Goal: Information Seeking & Learning: Learn about a topic

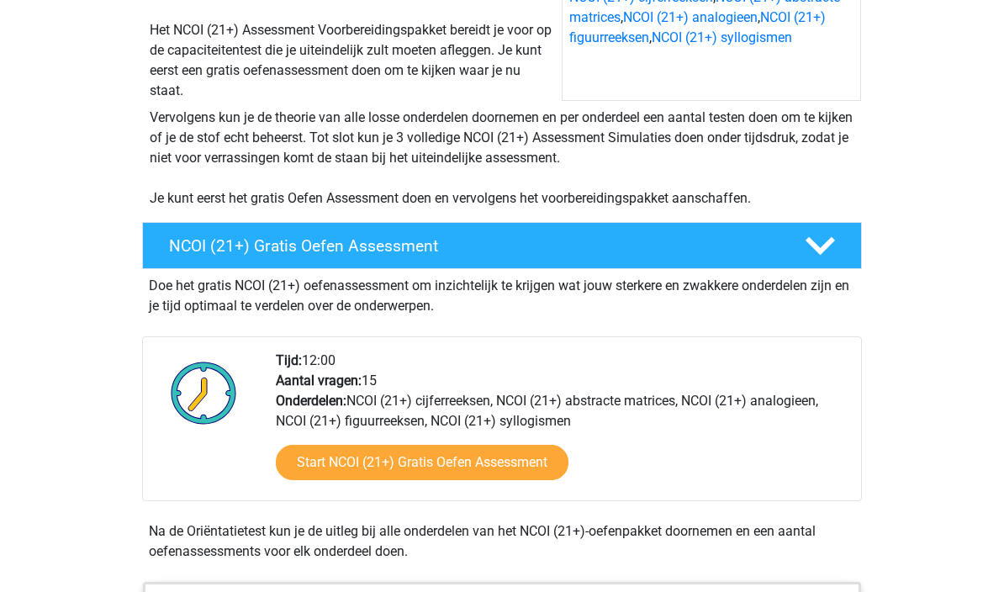
scroll to position [294, 0]
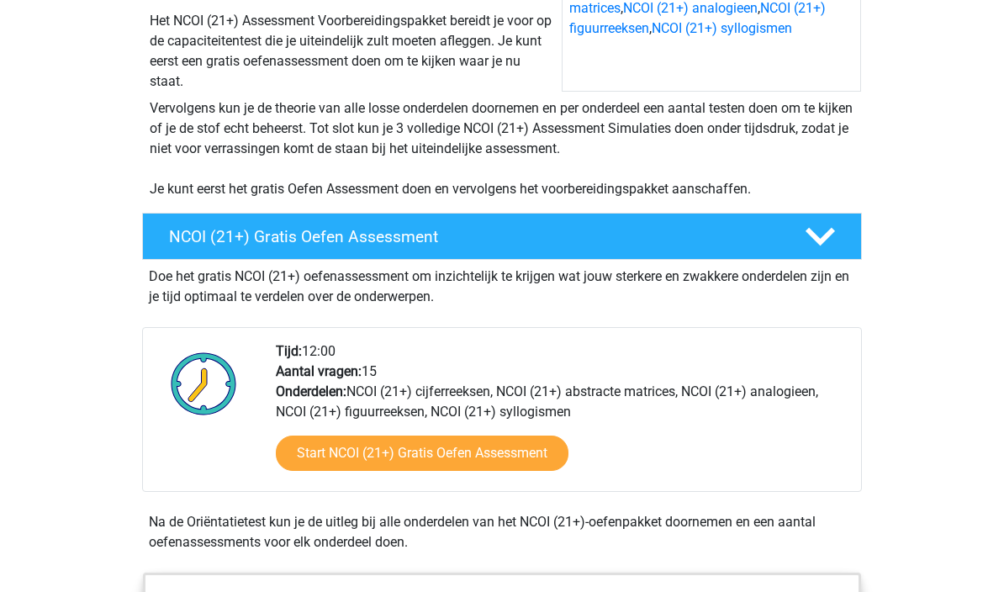
click at [544, 448] on link "Start NCOI (21+) Gratis Oefen Assessment" at bounding box center [422, 454] width 293 height 35
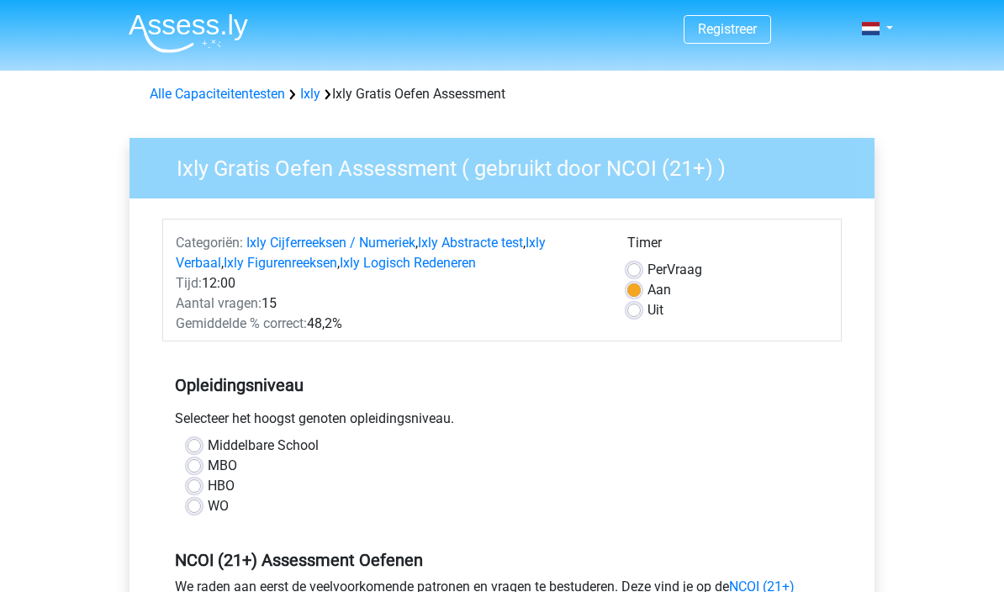
click at [208, 468] on label "MBO" at bounding box center [222, 466] width 29 height 20
click at [197, 468] on input "MBO" at bounding box center [194, 464] width 13 height 17
radio input "true"
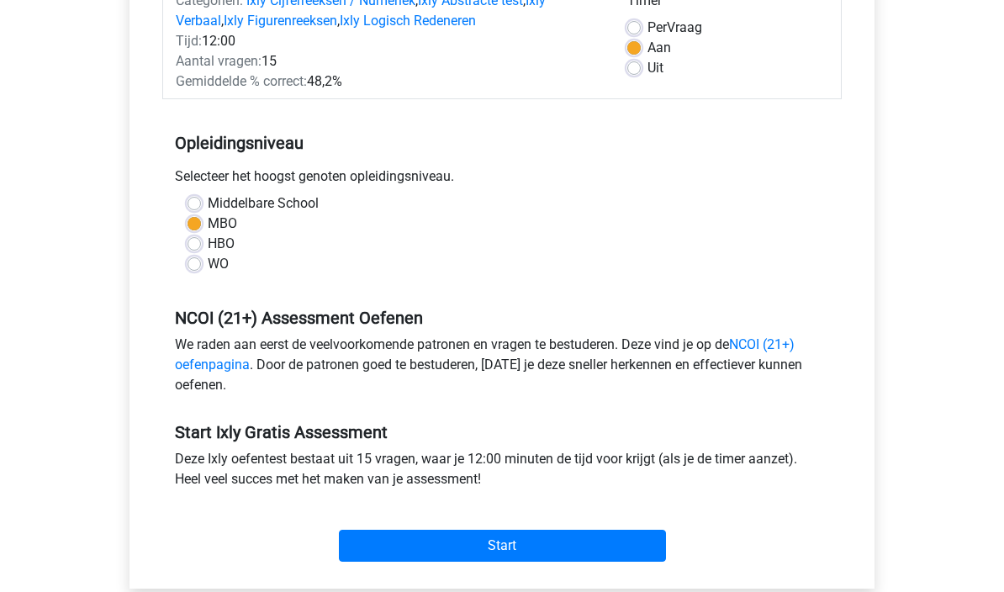
scroll to position [242, 0]
click at [643, 553] on input "Start" at bounding box center [502, 546] width 327 height 32
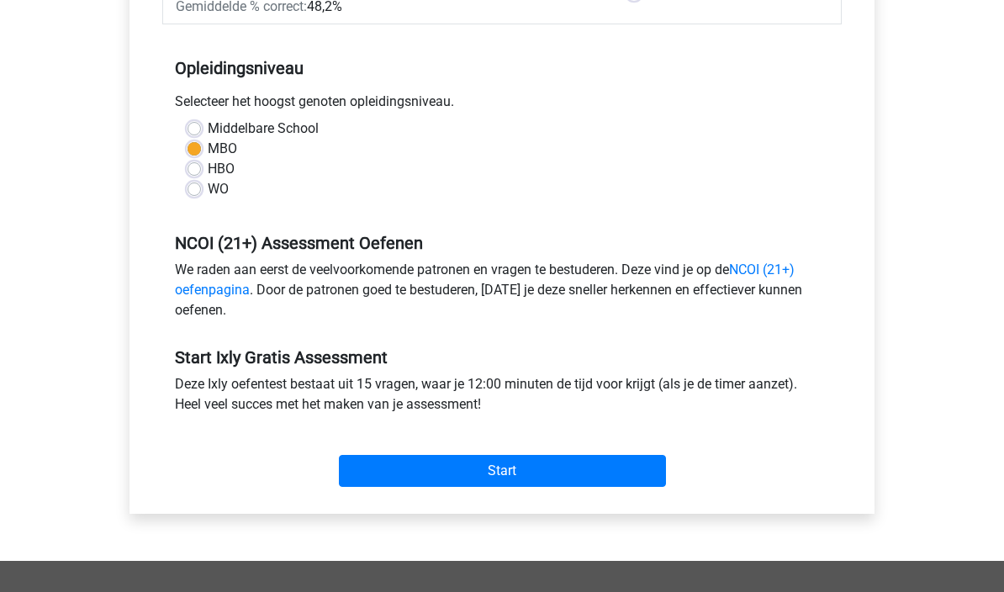
click at [631, 480] on input "Start" at bounding box center [502, 472] width 327 height 32
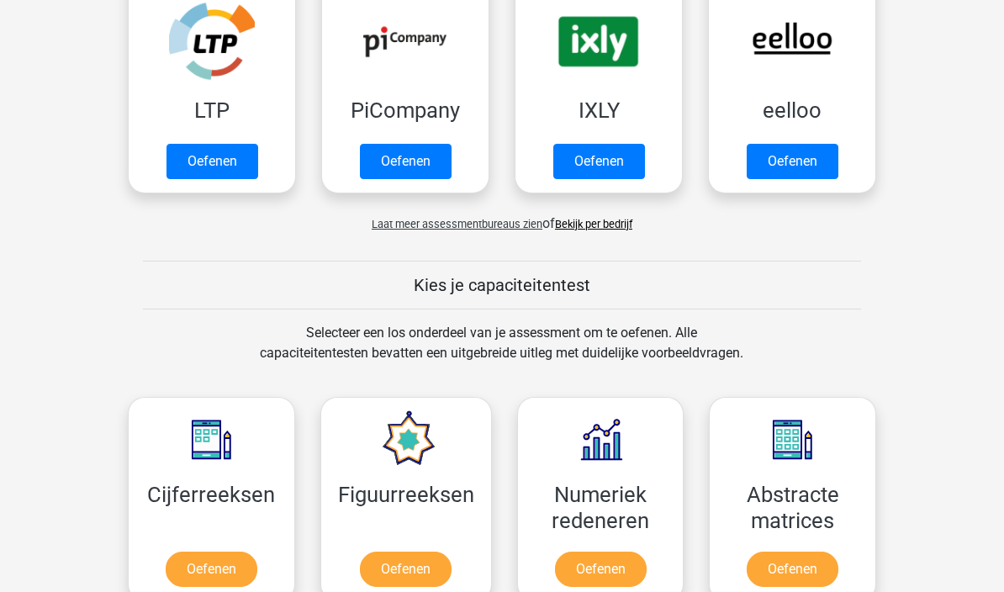
scroll to position [486, 0]
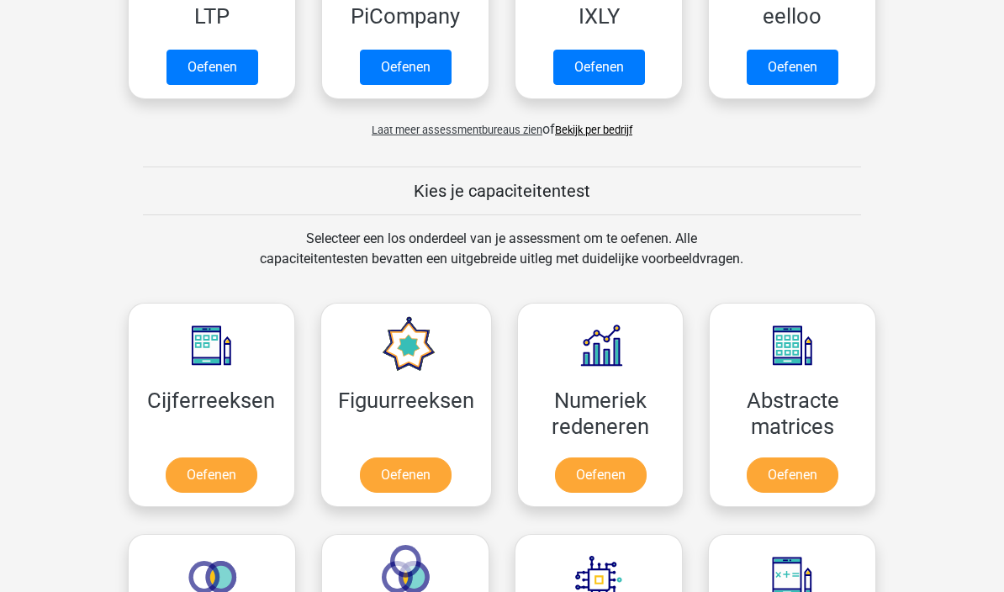
click at [199, 474] on link "Oefenen" at bounding box center [212, 475] width 92 height 35
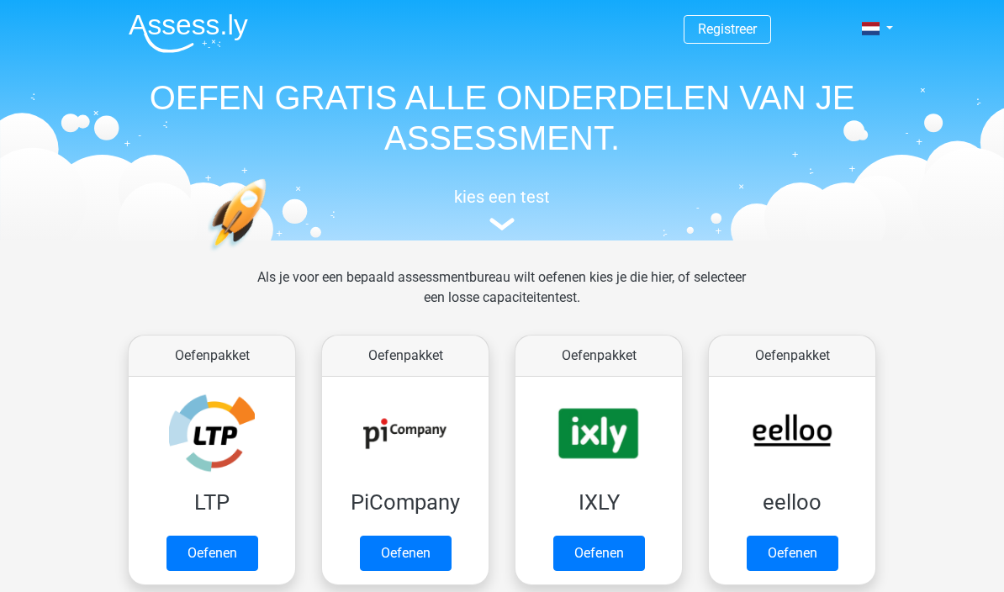
scroll to position [560, 0]
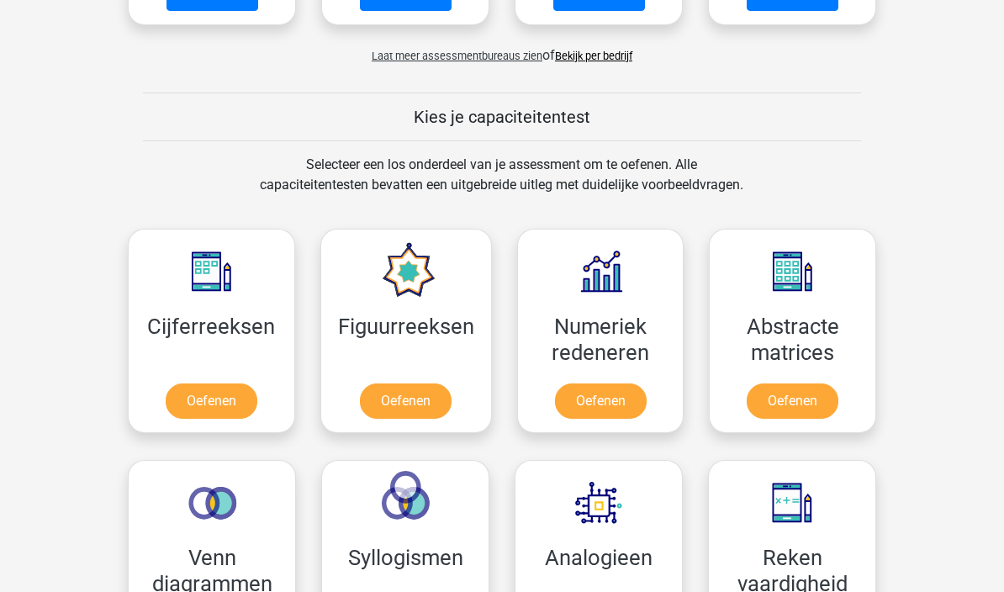
click at [397, 393] on link "Oefenen" at bounding box center [406, 401] width 92 height 35
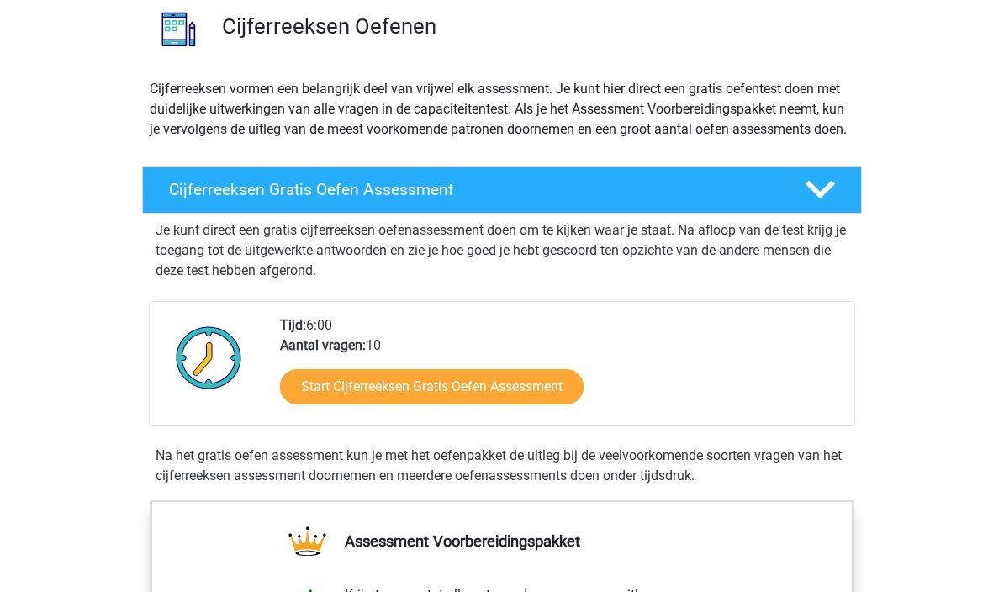
scroll to position [96, 0]
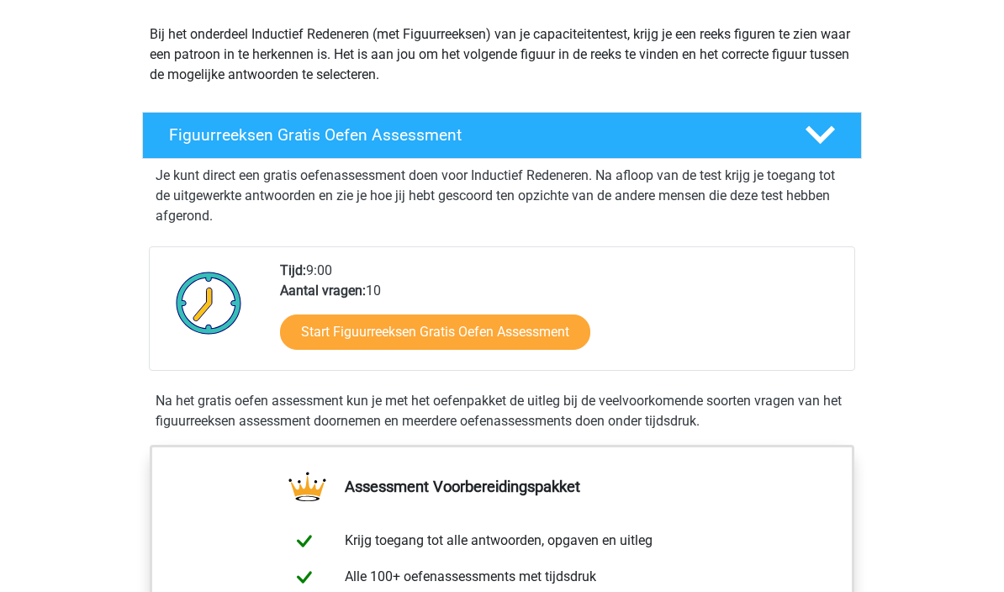
click at [326, 337] on link "Start Figuurreeksen Gratis Oefen Assessment" at bounding box center [435, 332] width 310 height 35
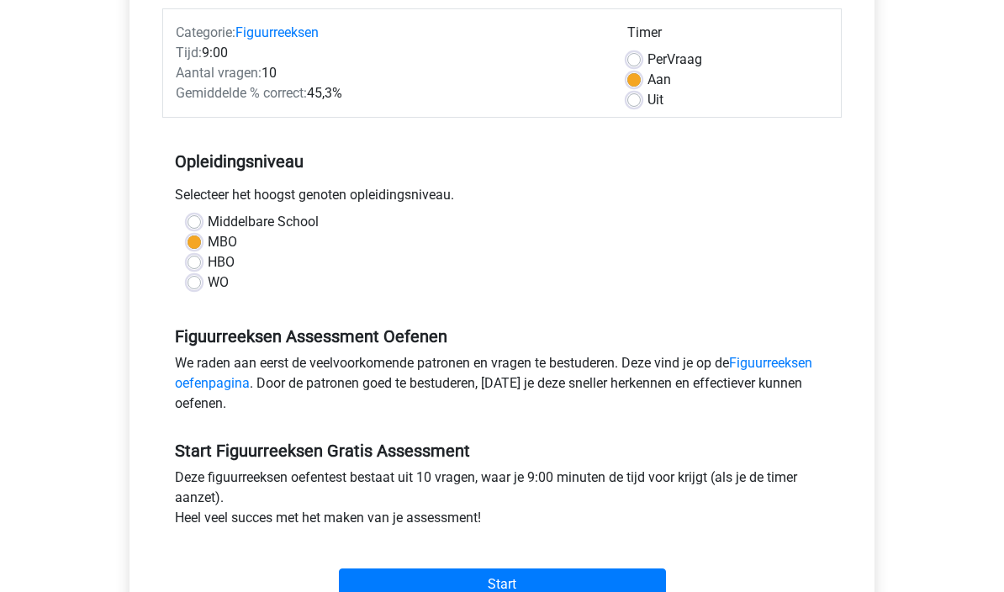
scroll to position [296, 0]
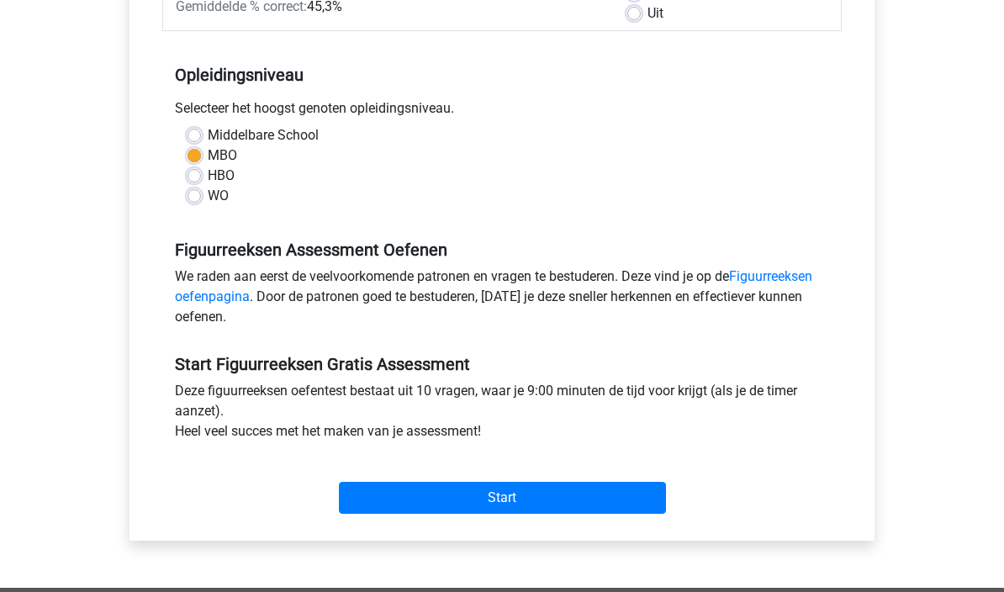
click at [664, 493] on input "Start" at bounding box center [502, 499] width 327 height 32
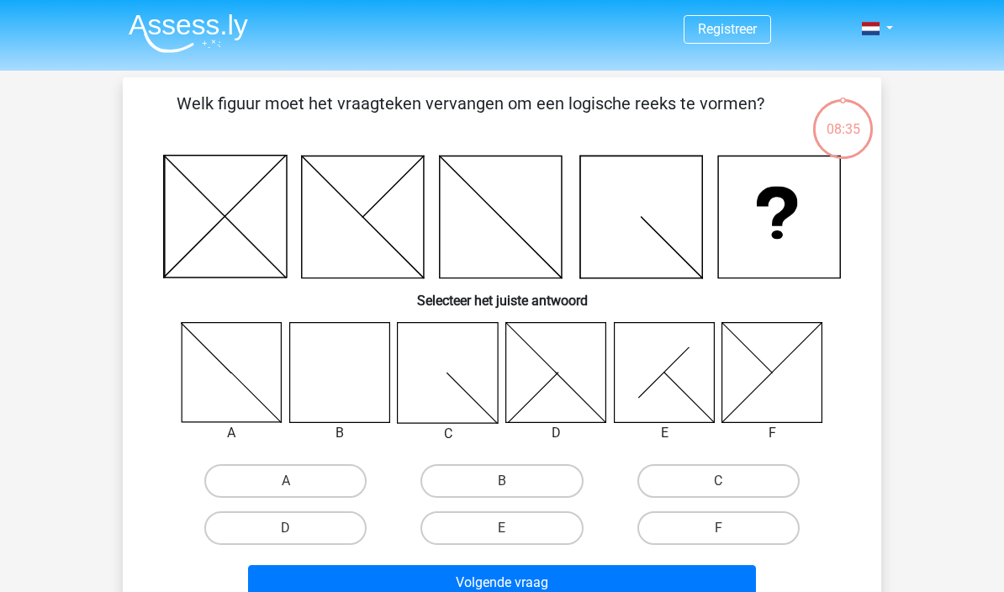
click at [331, 374] on icon at bounding box center [339, 372] width 100 height 100
click at [569, 471] on label "B" at bounding box center [502, 481] width 162 height 34
click at [513, 481] on input "B" at bounding box center [507, 486] width 11 height 11
radio input "true"
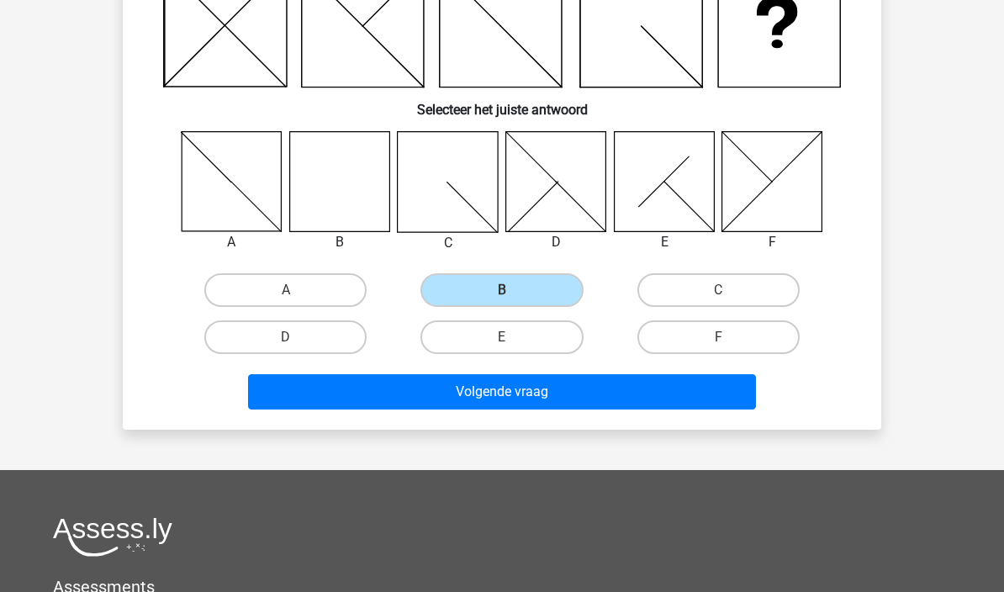
click at [719, 396] on button "Volgende vraag" at bounding box center [502, 392] width 509 height 35
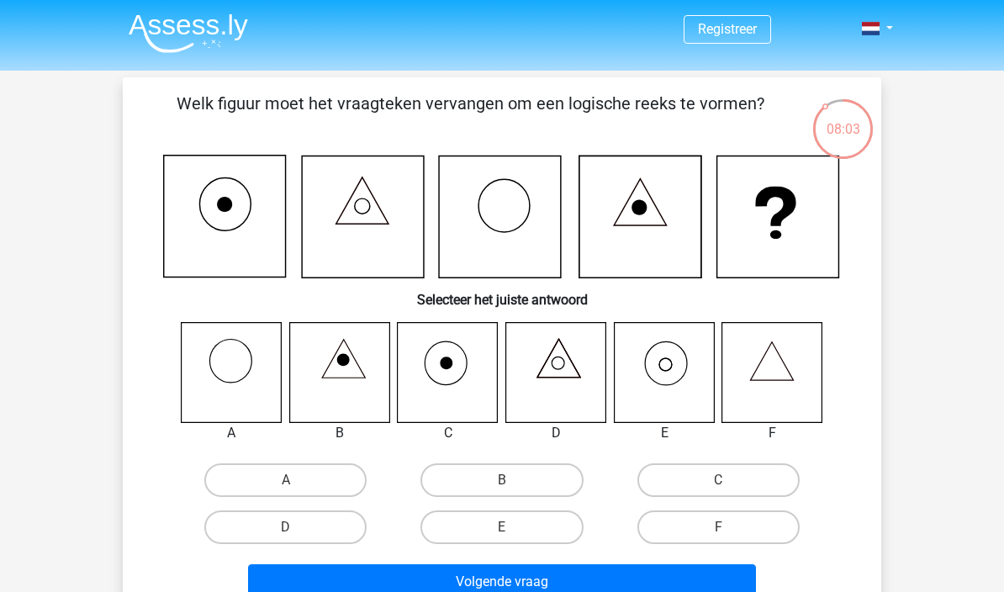
click at [770, 361] on icon at bounding box center [773, 372] width 100 height 100
click at [754, 532] on label "F" at bounding box center [719, 528] width 162 height 34
click at [729, 532] on input "F" at bounding box center [723, 532] width 11 height 11
radio input "true"
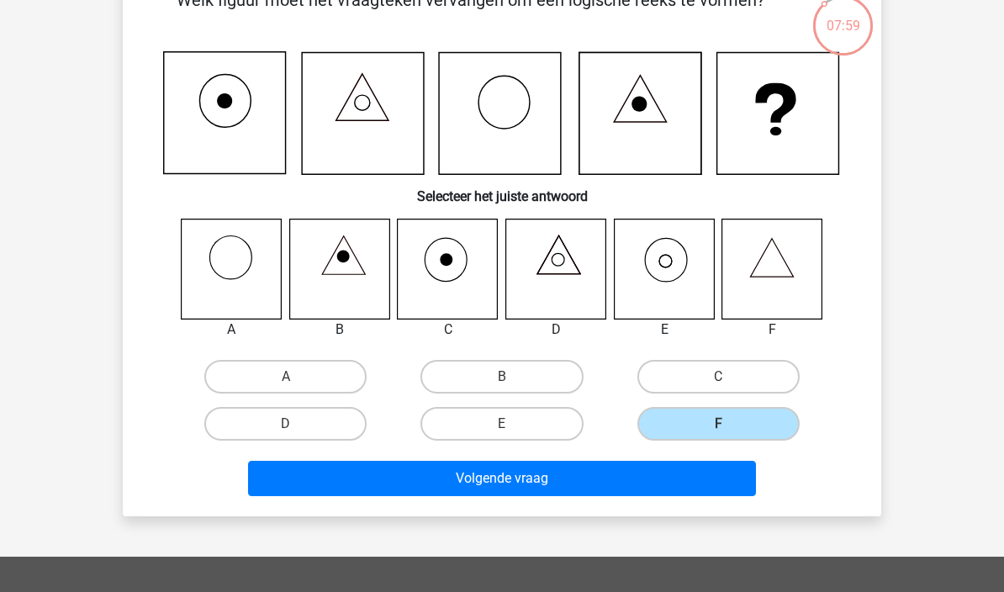
click at [744, 487] on button "Volgende vraag" at bounding box center [502, 478] width 509 height 35
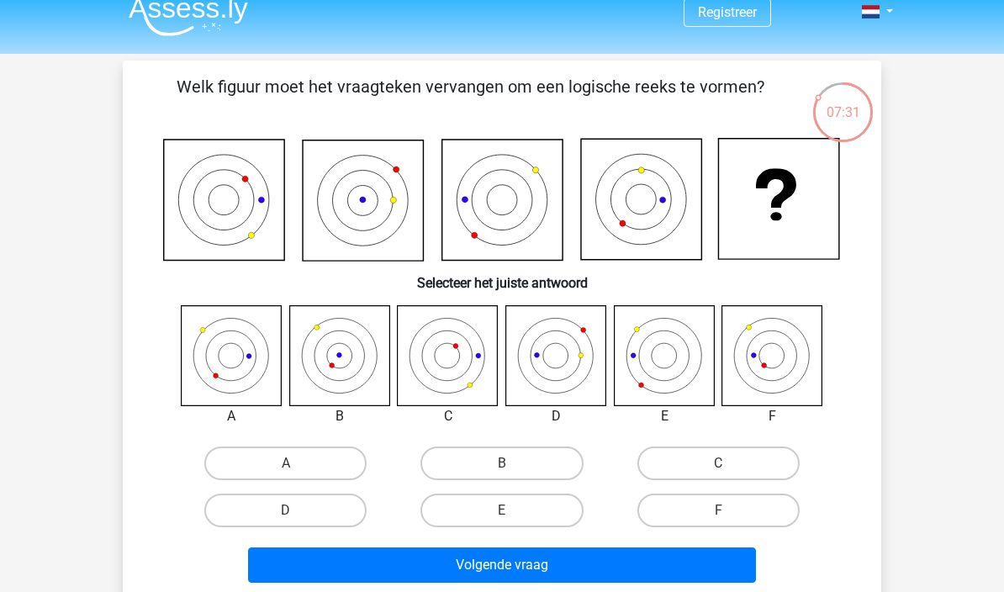
scroll to position [16, 0]
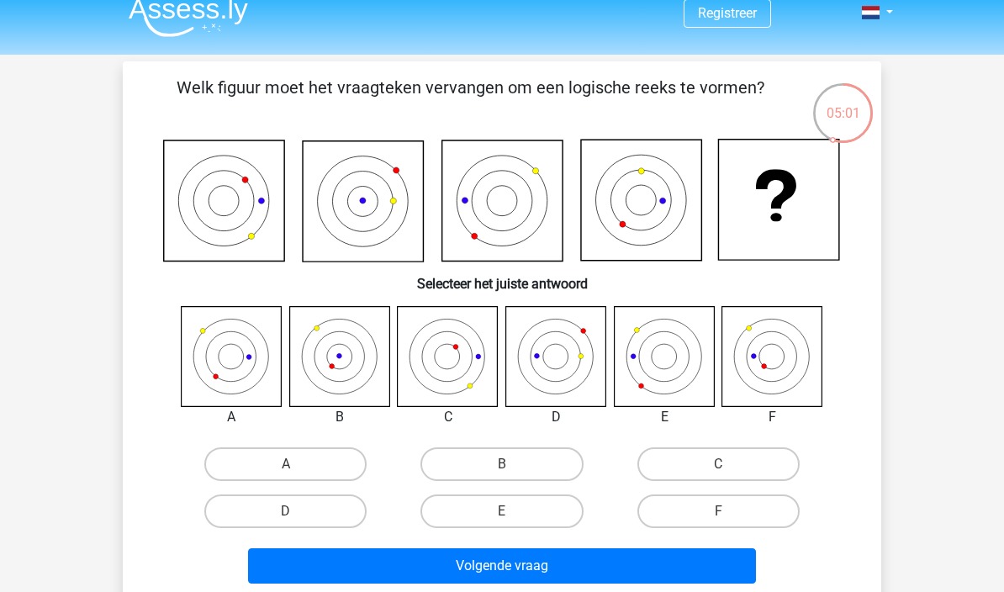
click at [781, 358] on icon at bounding box center [773, 356] width 100 height 100
click at [771, 511] on label "F" at bounding box center [719, 512] width 162 height 34
click at [729, 511] on input "F" at bounding box center [723, 516] width 11 height 11
radio input "true"
click at [717, 564] on button "Volgende vraag" at bounding box center [502, 565] width 509 height 35
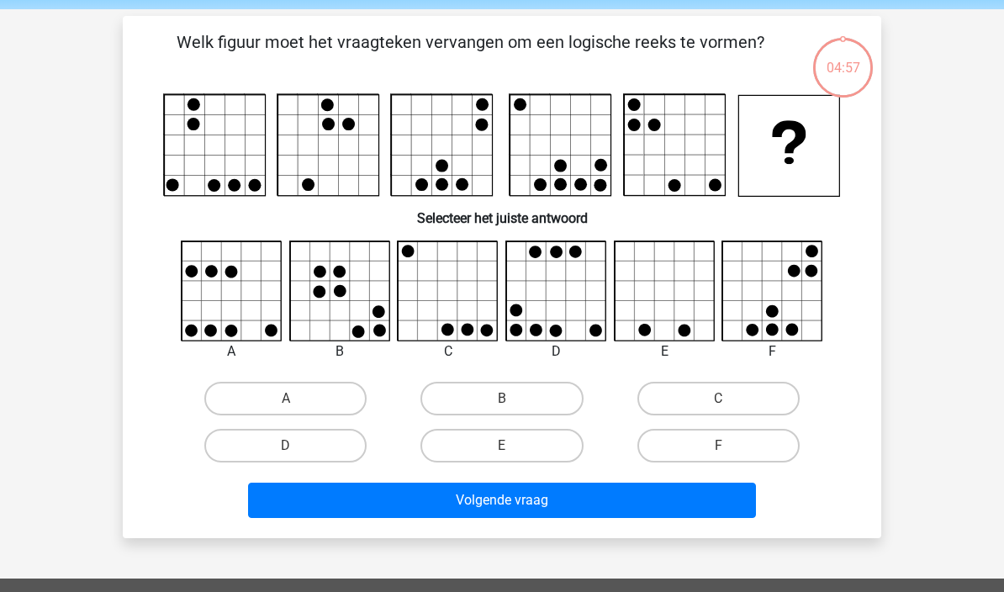
scroll to position [77, 0]
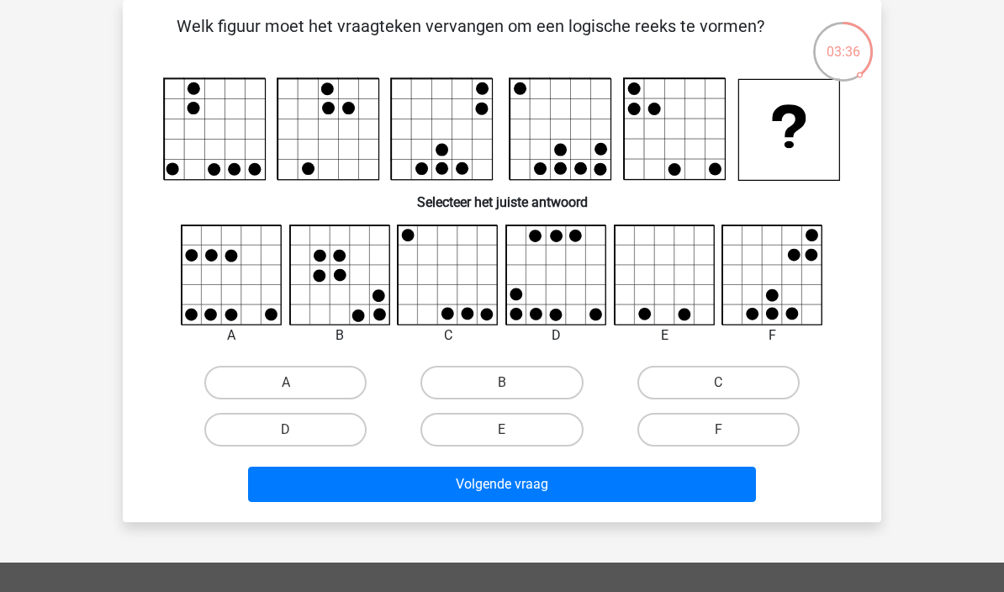
click at [770, 432] on label "F" at bounding box center [719, 430] width 162 height 34
click at [729, 432] on input "F" at bounding box center [723, 435] width 11 height 11
radio input "true"
click at [734, 490] on button "Volgende vraag" at bounding box center [502, 484] width 509 height 35
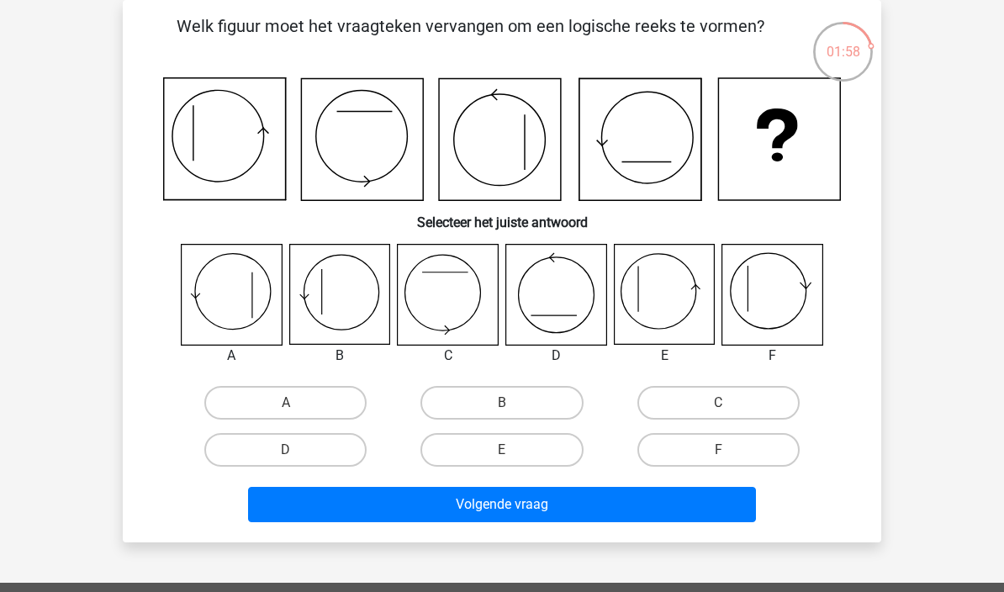
click at [560, 402] on label "B" at bounding box center [502, 403] width 162 height 34
click at [513, 403] on input "B" at bounding box center [507, 408] width 11 height 11
radio input "true"
click at [672, 499] on button "Volgende vraag" at bounding box center [502, 504] width 509 height 35
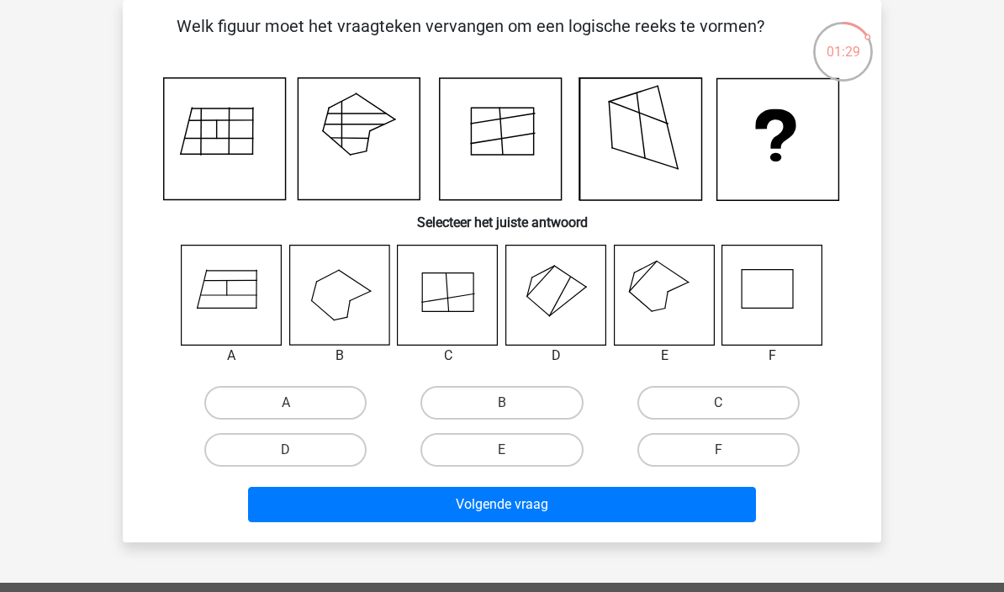
click at [558, 445] on label "E" at bounding box center [502, 450] width 162 height 34
click at [513, 450] on input "E" at bounding box center [507, 455] width 11 height 11
radio input "true"
click at [654, 503] on button "Volgende vraag" at bounding box center [502, 504] width 509 height 35
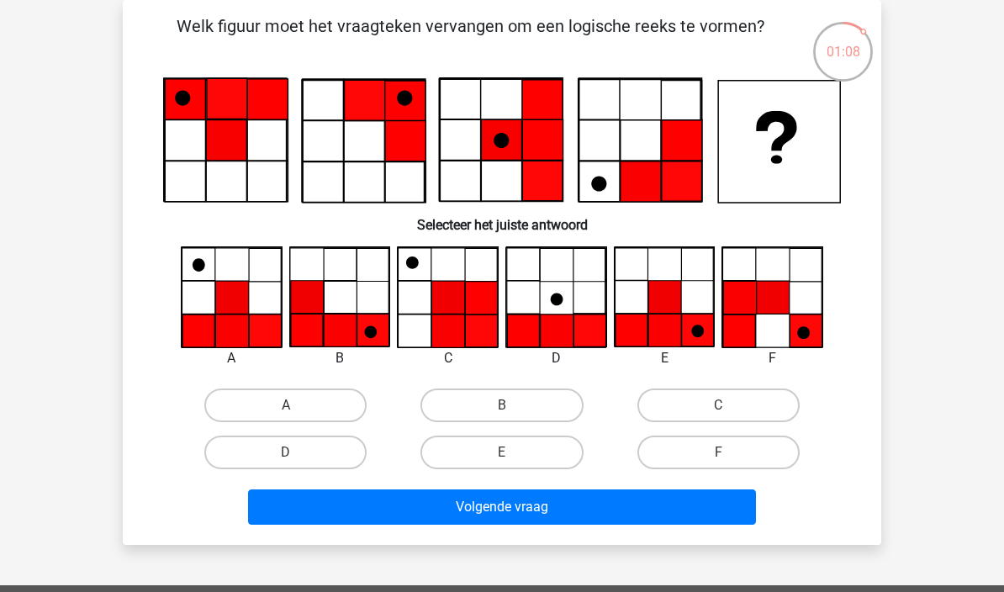
click at [246, 411] on label "A" at bounding box center [285, 406] width 162 height 34
click at [286, 411] on input "A" at bounding box center [291, 410] width 11 height 11
radio input "true"
click at [690, 517] on button "Volgende vraag" at bounding box center [502, 507] width 509 height 35
